Goal: Information Seeking & Learning: Learn about a topic

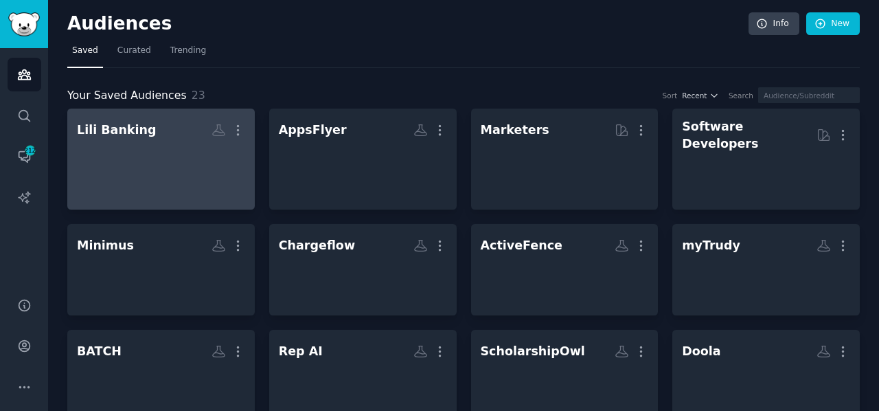
click at [104, 133] on div "Lili Banking" at bounding box center [116, 130] width 79 height 17
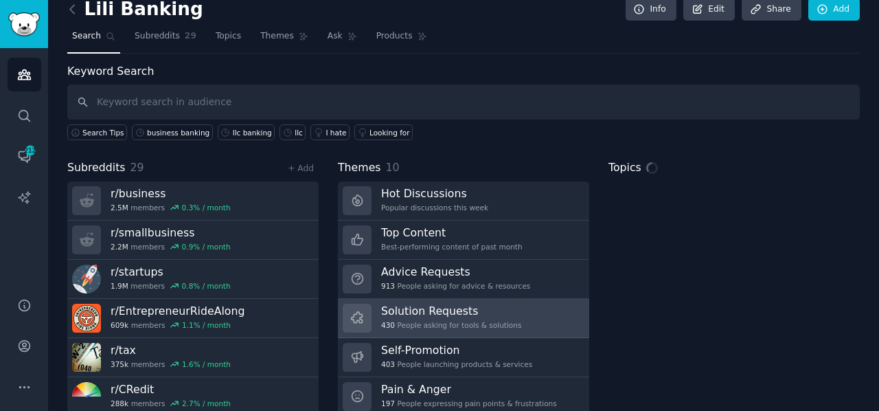
scroll to position [15, 0]
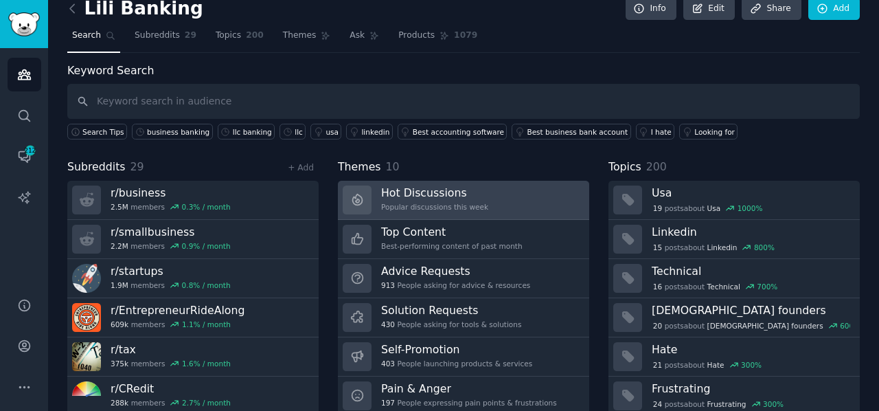
click at [411, 198] on div "Hot Discussions Popular discussions this week" at bounding box center [434, 199] width 107 height 29
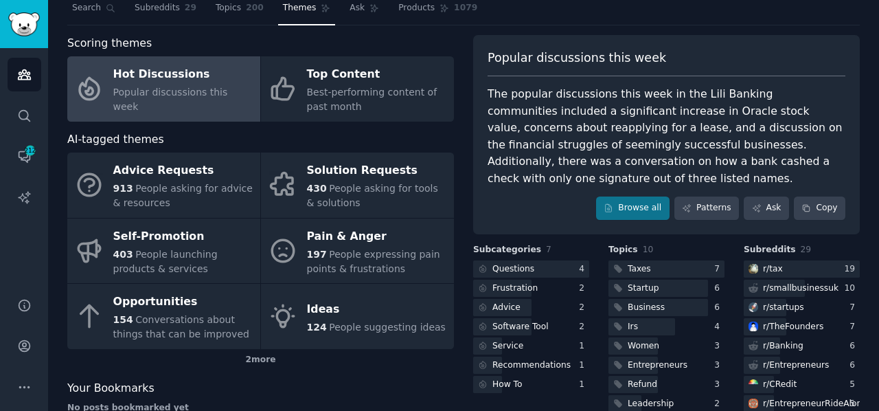
scroll to position [52, 0]
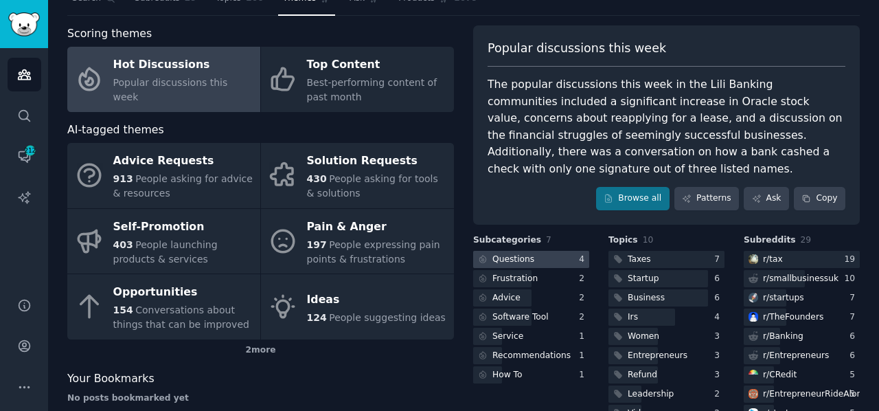
click at [512, 255] on div "Questions" at bounding box center [513, 259] width 42 height 12
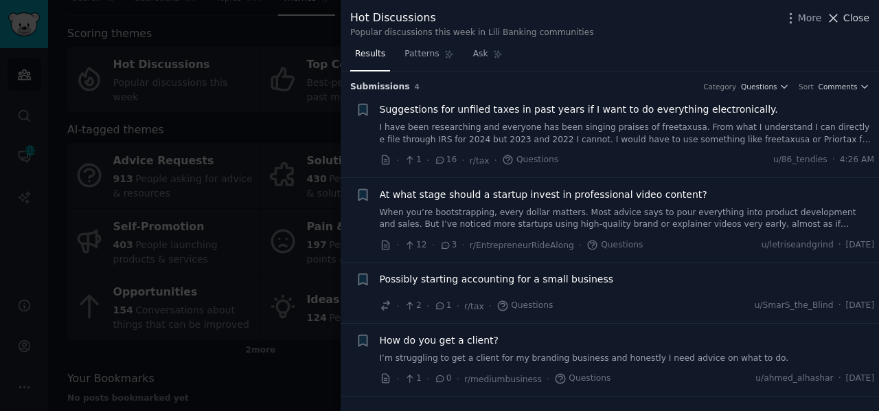
click at [841, 21] on icon at bounding box center [833, 18] width 14 height 14
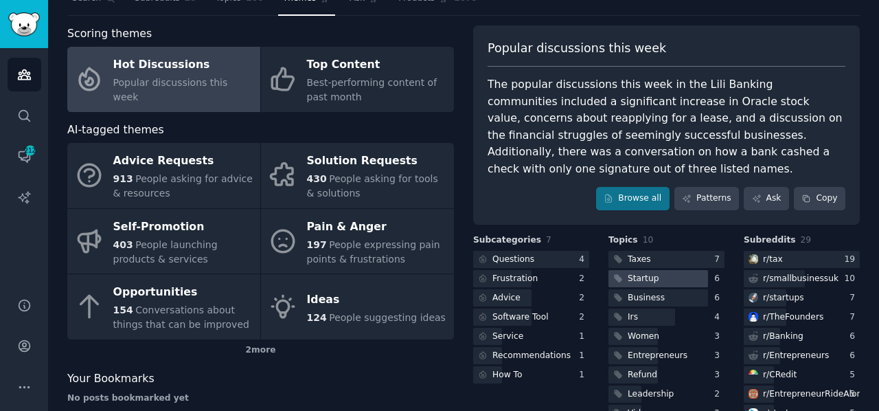
click at [630, 277] on div "Startup" at bounding box center [643, 279] width 31 height 12
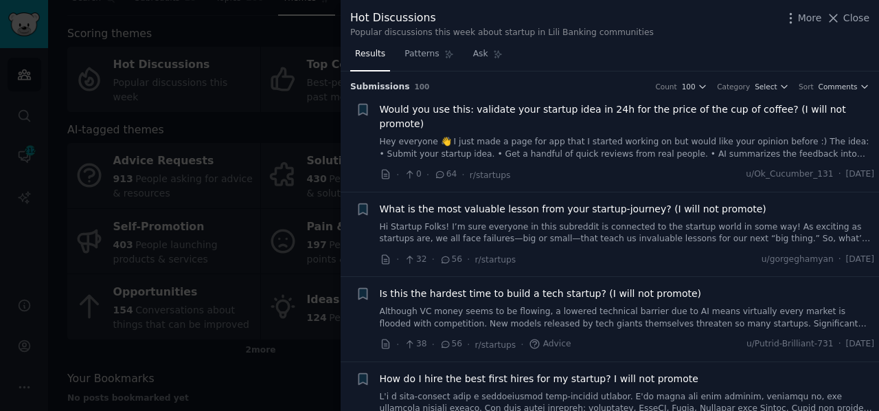
click at [478, 221] on link "Hi Startup Folks! I’m sure everyone in this subreddit is connected to the start…" at bounding box center [627, 233] width 495 height 24
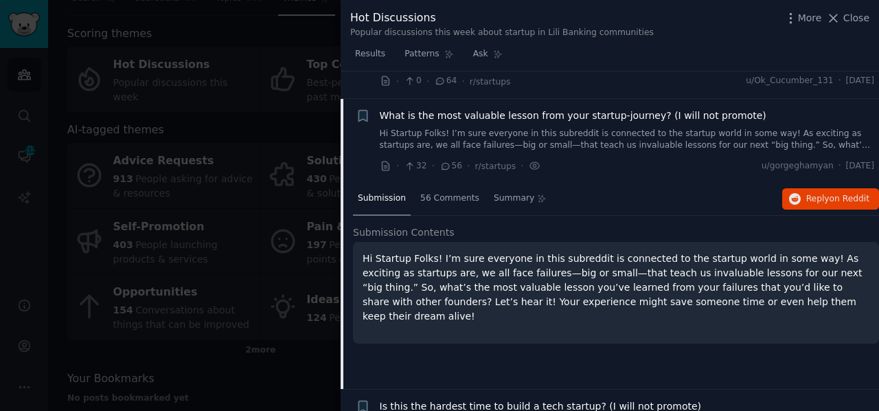
scroll to position [106, 0]
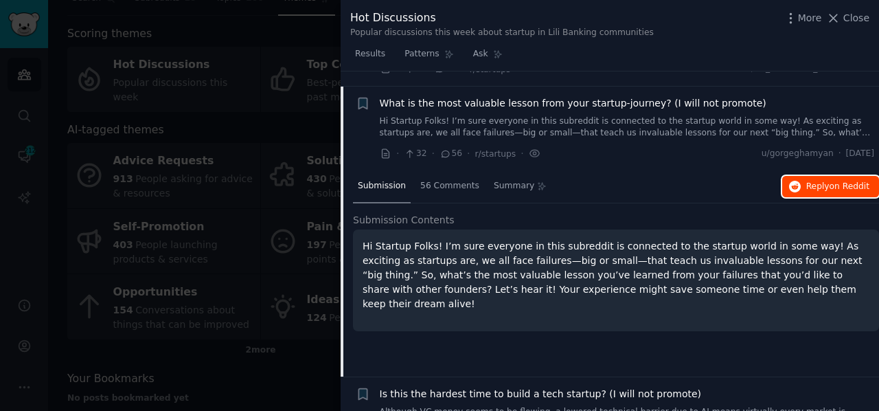
click at [821, 181] on span "Reply on Reddit" at bounding box center [837, 187] width 63 height 12
click at [836, 16] on icon at bounding box center [833, 18] width 14 height 14
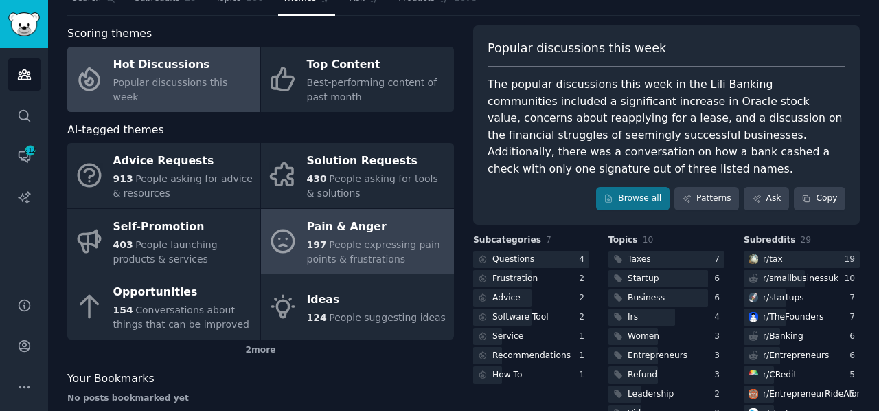
click at [378, 239] on span "People expressing pain points & frustrations" at bounding box center [373, 251] width 133 height 25
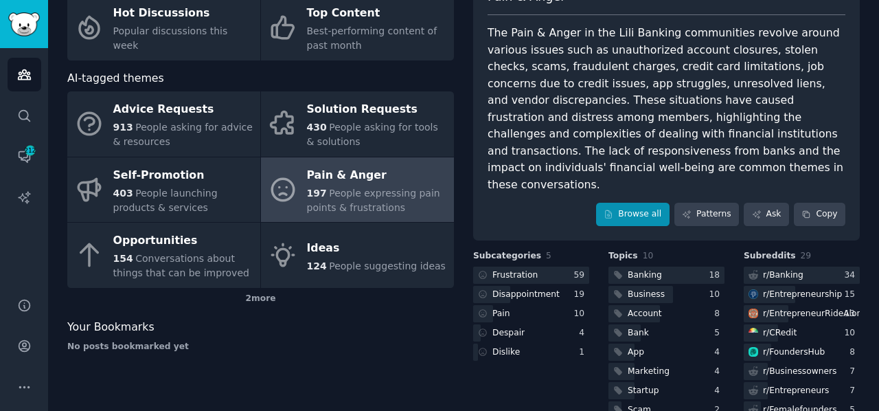
scroll to position [104, 0]
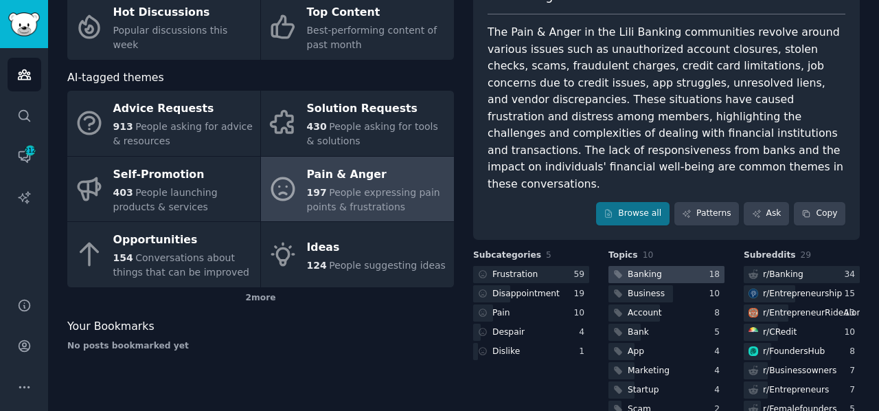
click at [643, 269] on div "Banking" at bounding box center [645, 275] width 34 height 12
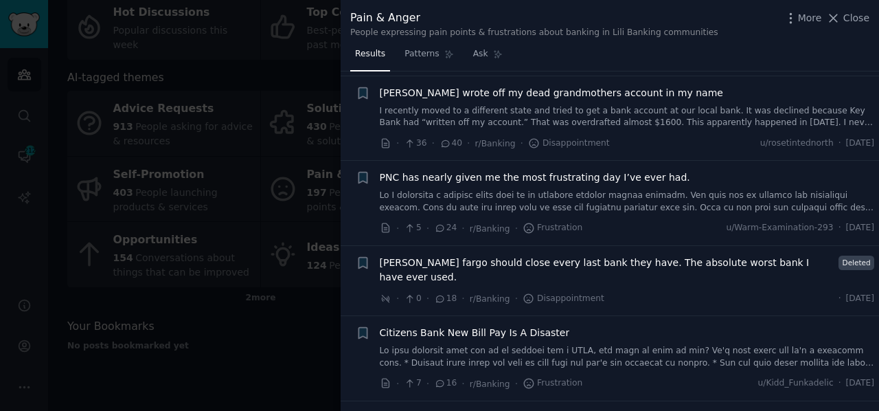
scroll to position [276, 0]
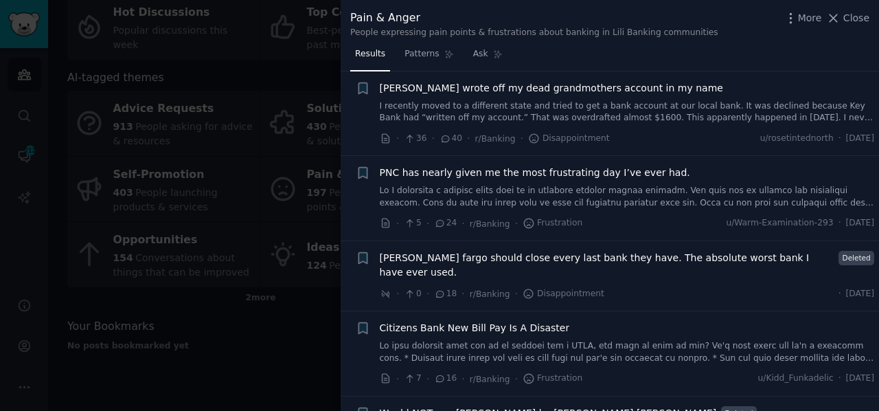
click at [479, 258] on span "[PERSON_NAME] fargo should close every last bank they have. The absolute worst …" at bounding box center [607, 265] width 455 height 29
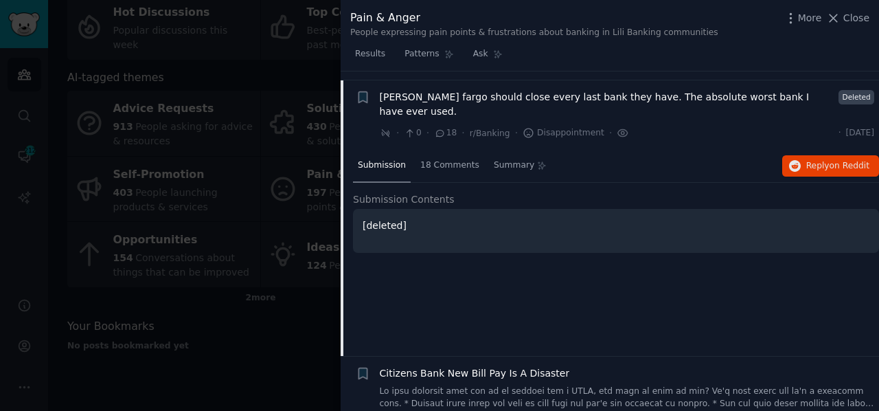
scroll to position [444, 0]
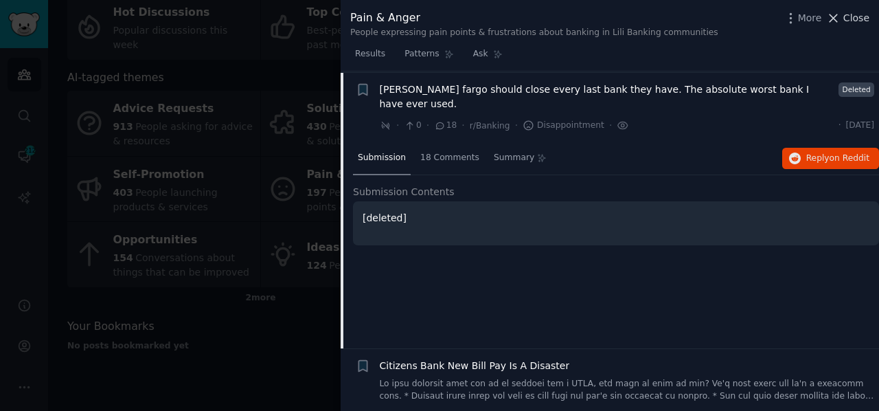
click at [841, 15] on icon at bounding box center [833, 18] width 14 height 14
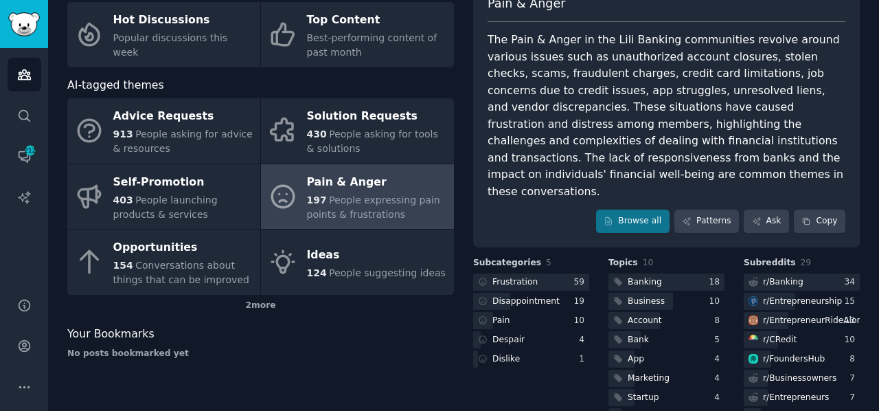
scroll to position [98, 0]
click at [630, 391] on div "Startup" at bounding box center [643, 397] width 31 height 12
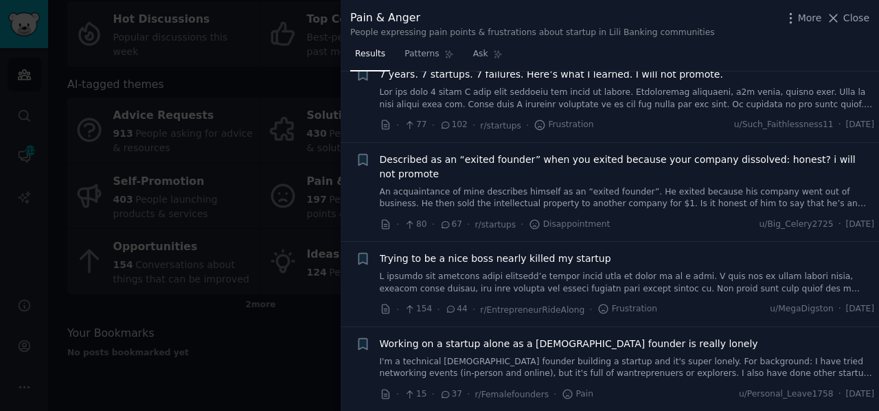
scroll to position [36, 0]
click at [835, 16] on icon at bounding box center [834, 18] width 8 height 8
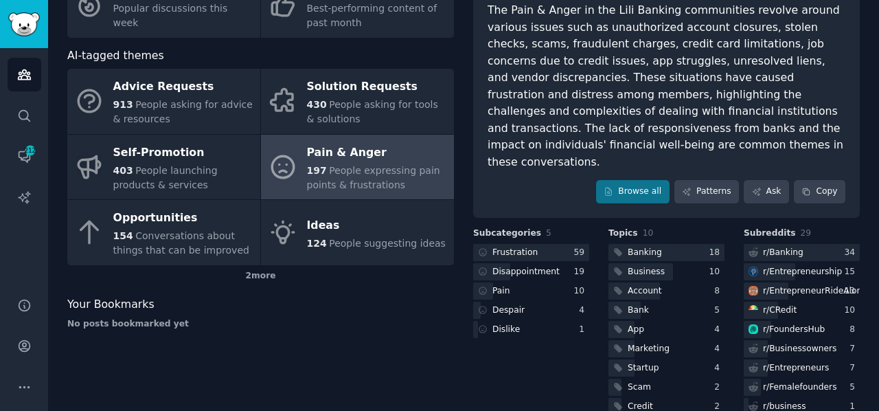
scroll to position [128, 0]
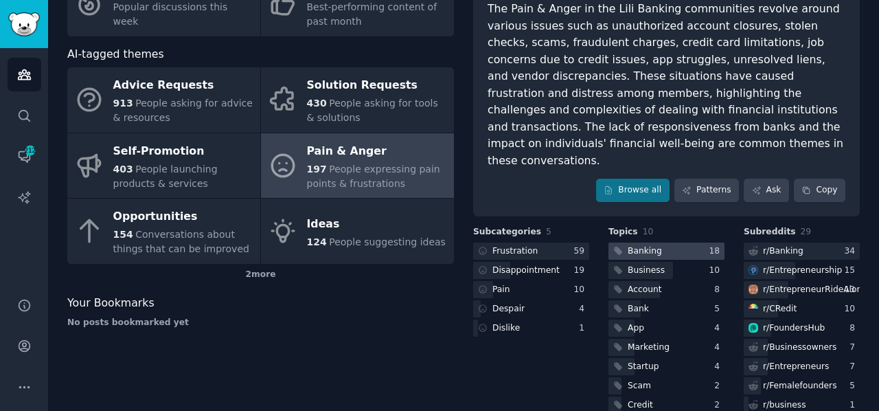
click at [633, 245] on div "Banking" at bounding box center [645, 251] width 34 height 12
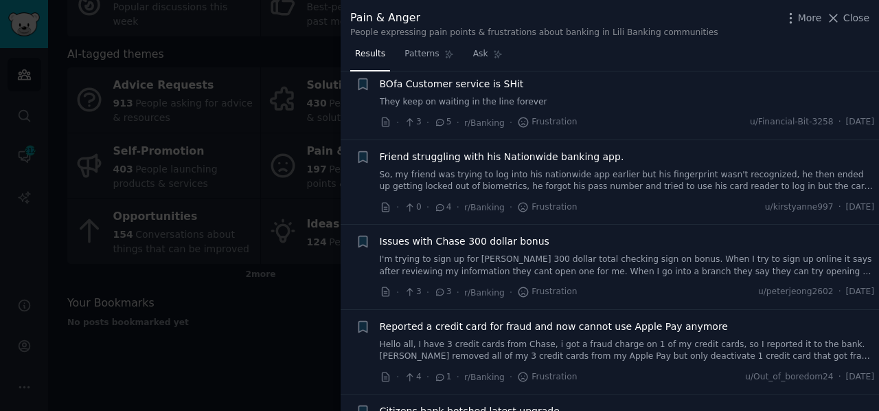
scroll to position [898, 0]
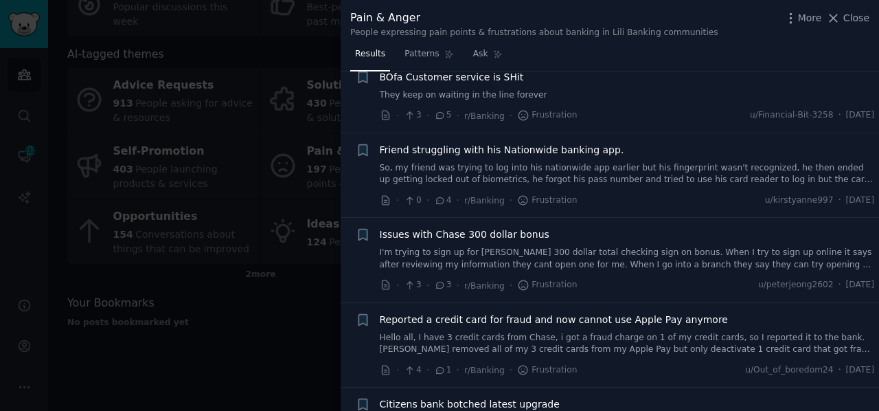
click at [468, 227] on span "Issues with Chase 300 dollar bonus" at bounding box center [465, 234] width 170 height 14
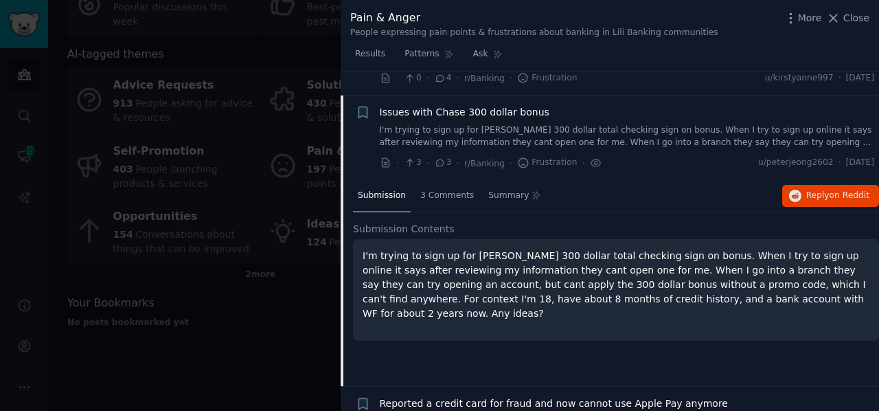
scroll to position [1027, 0]
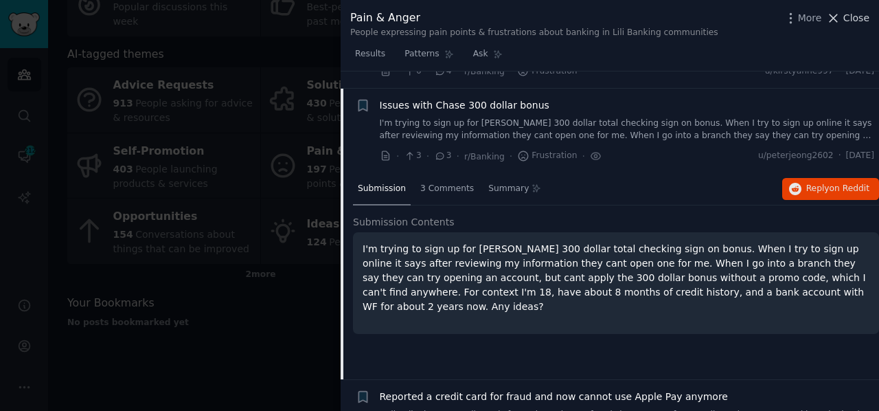
click at [838, 17] on icon at bounding box center [833, 18] width 14 height 14
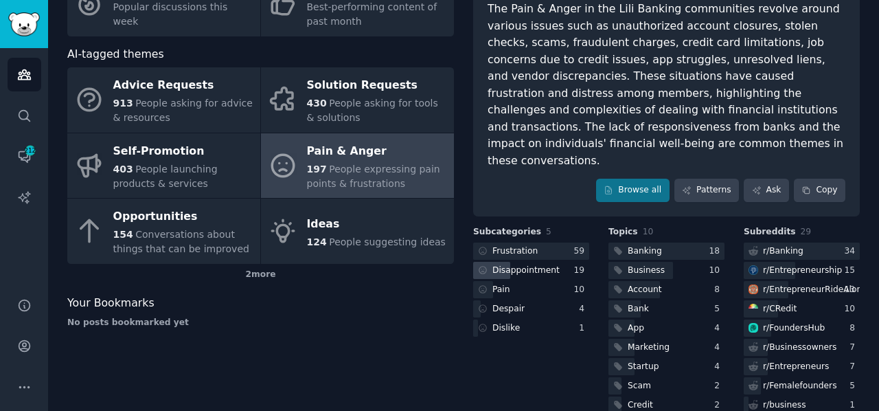
click at [517, 264] on div "Disappointment" at bounding box center [525, 270] width 67 height 12
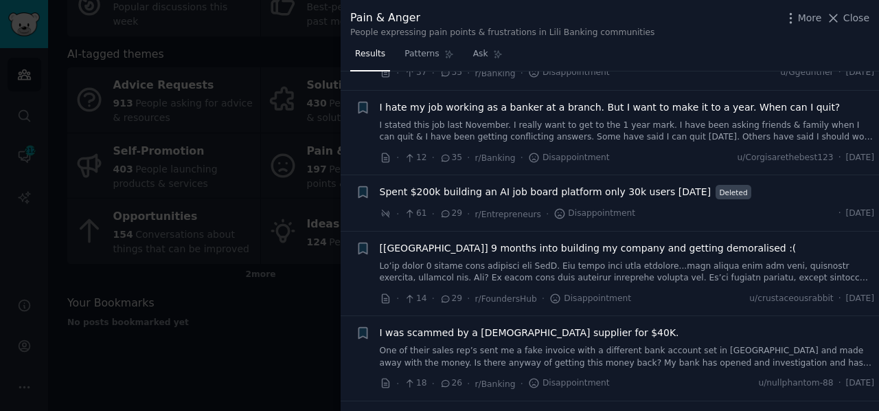
scroll to position [385, 0]
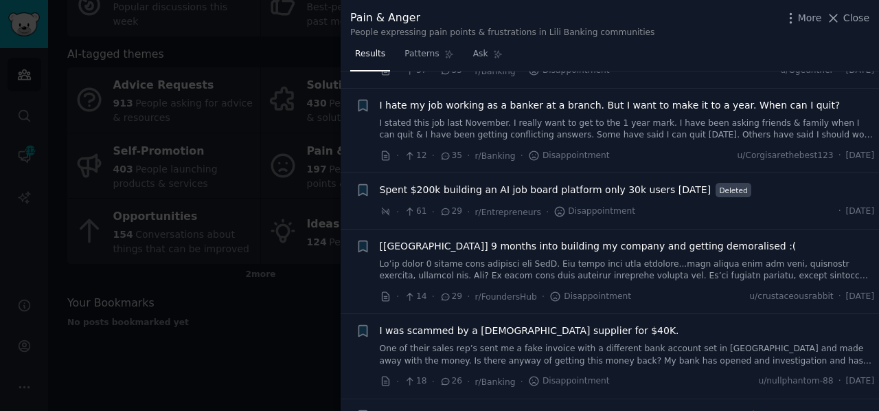
click at [465, 276] on link at bounding box center [627, 270] width 495 height 24
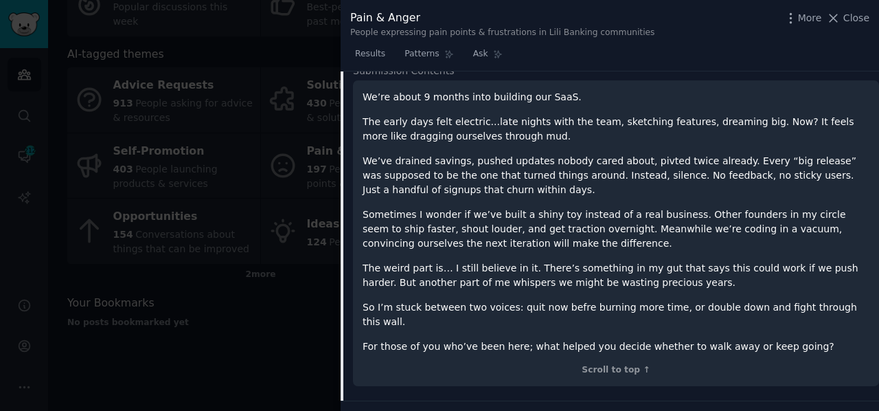
scroll to position [677, 0]
click at [840, 16] on icon at bounding box center [833, 18] width 14 height 14
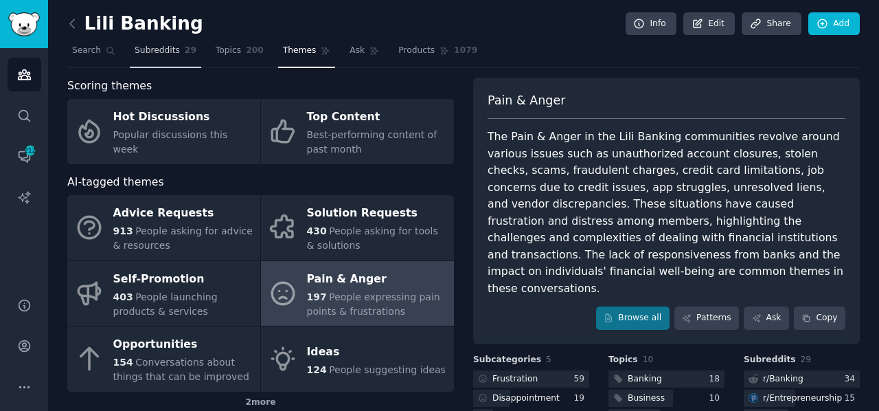
click at [157, 52] on span "Subreddits" at bounding box center [157, 51] width 45 height 12
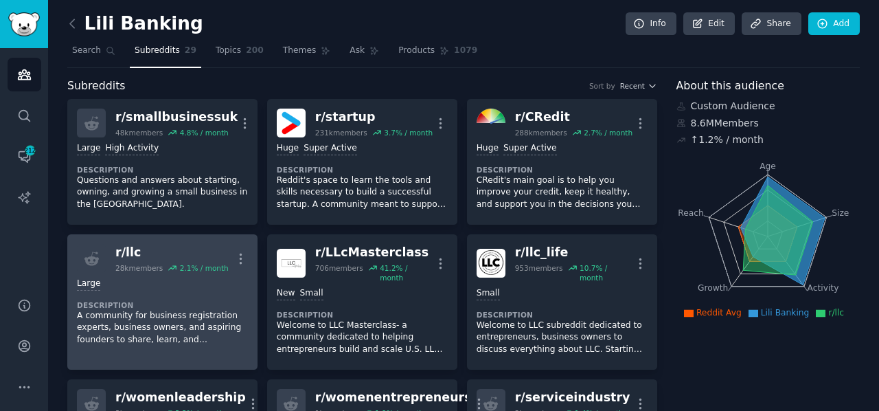
click at [136, 296] on div "Large Description A community for business registration experts, business owner…" at bounding box center [162, 312] width 171 height 78
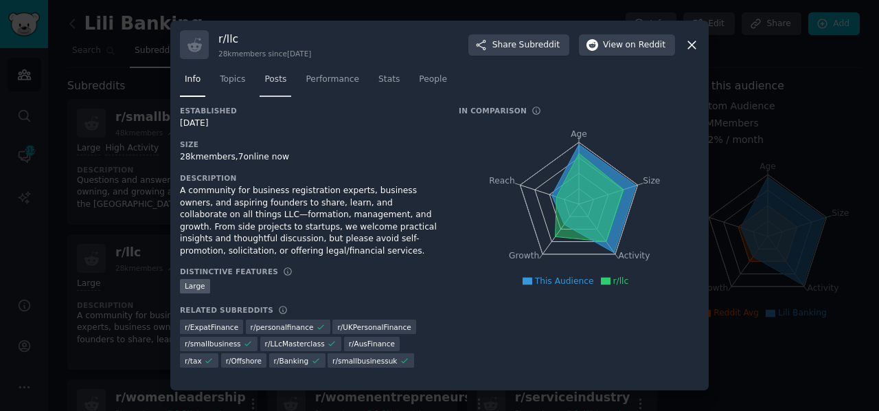
click at [269, 82] on span "Posts" at bounding box center [275, 79] width 22 height 12
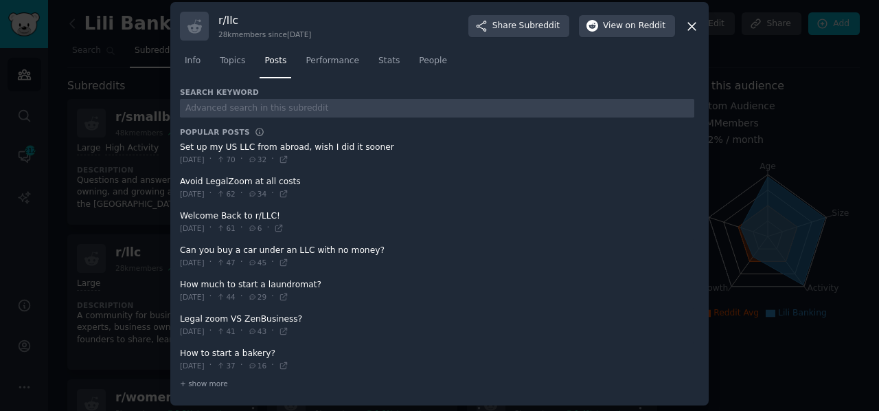
scroll to position [10, 0]
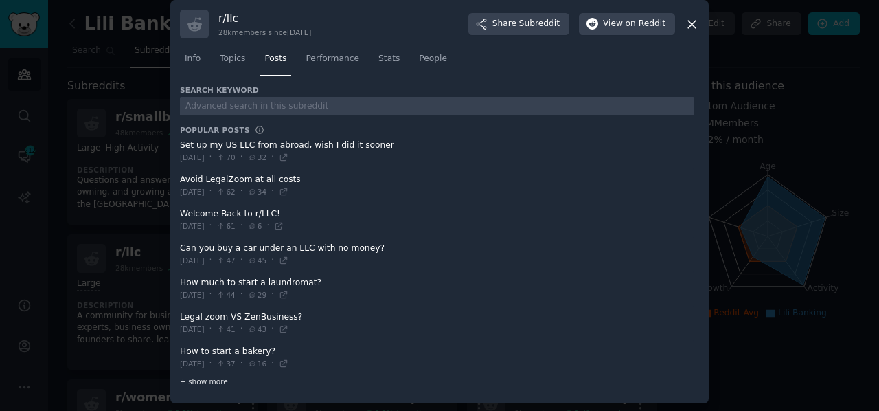
click at [205, 378] on span "+ show more" at bounding box center [204, 381] width 48 height 10
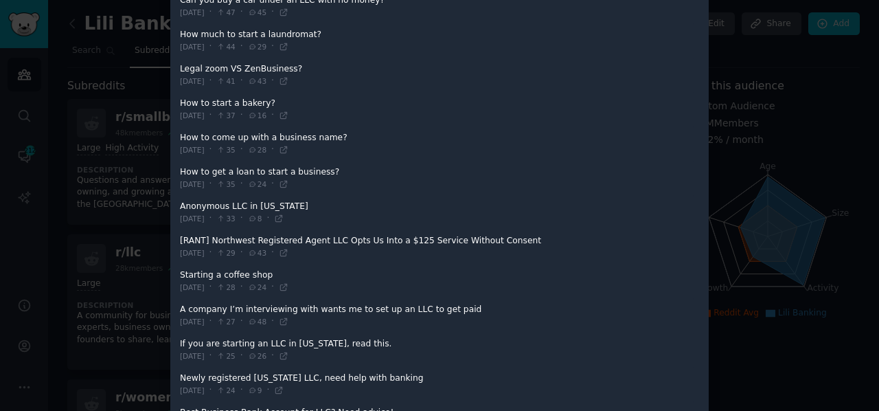
scroll to position [258, 0]
click at [223, 201] on span at bounding box center [437, 212] width 514 height 34
click at [239, 204] on span at bounding box center [437, 212] width 514 height 34
click at [194, 202] on span at bounding box center [437, 212] width 514 height 34
click at [284, 213] on icon at bounding box center [279, 218] width 10 height 10
